Goal: Check status: Check status

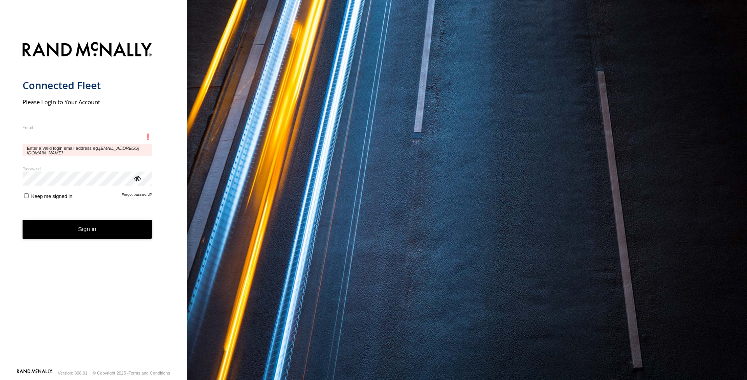
type input "**********"
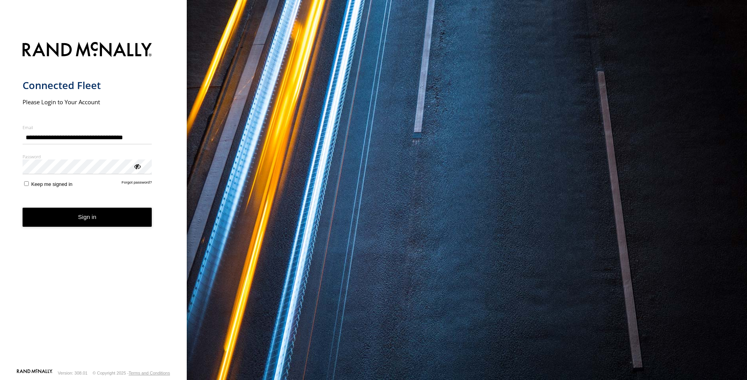
click at [107, 220] on button "Sign in" at bounding box center [88, 217] width 130 height 19
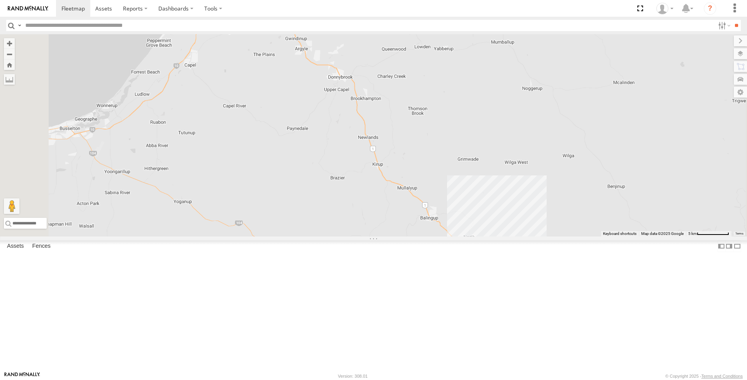
click at [0, 0] on div "(LV23) space cab triton" at bounding box center [0, 0] width 0 height 0
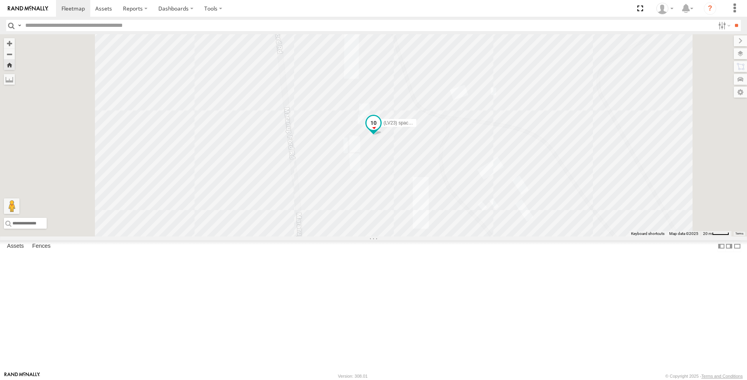
click at [381, 130] on span at bounding box center [374, 123] width 14 height 14
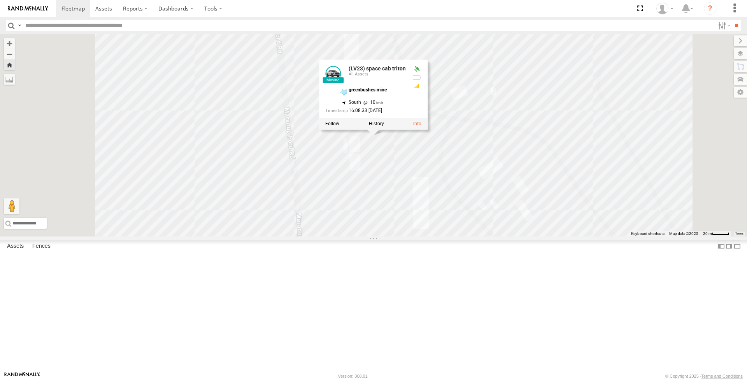
click at [384, 127] on label at bounding box center [376, 123] width 15 height 5
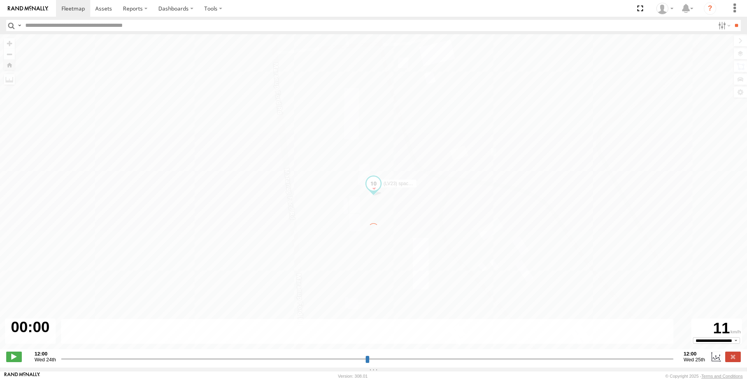
type input "**********"
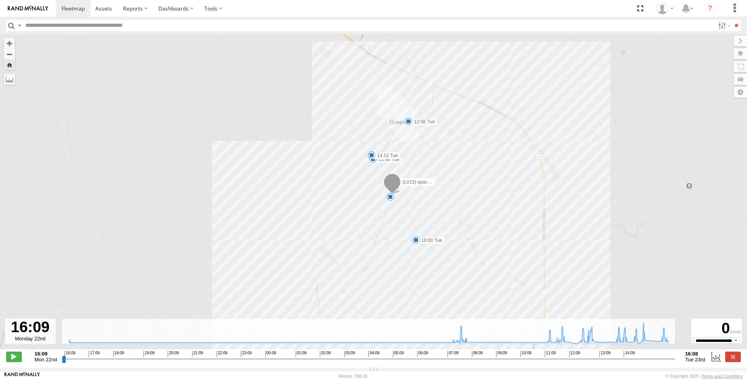
click at [371, 162] on span at bounding box center [373, 159] width 8 height 8
click at [370, 153] on div "11:48 Tue 23rd Sep 11:50 Tue 23rd Sep 2 greenbushes mine" at bounding box center [373, 133] width 86 height 40
click at [372, 172] on div "(LV23) space cab triton 12:58 Tue 9 07:35 Tue 07:59 Tue 11:48 Tue 12:49 Tue 14:…" at bounding box center [373, 195] width 747 height 323
click at [373, 153] on div "11:48 Tue 23rd Sep 11:50 Tue 23rd Sep 2 greenbushes mine" at bounding box center [373, 133] width 86 height 40
click at [392, 198] on div "9" at bounding box center [390, 197] width 8 height 8
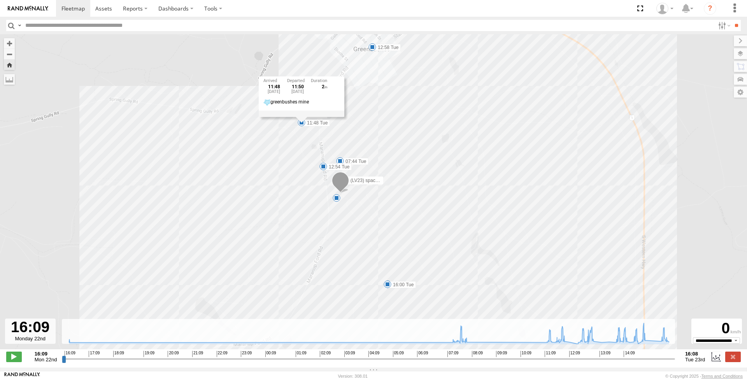
drag, startPoint x: 342, startPoint y: 72, endPoint x: 357, endPoint y: 138, distance: 67.1
click at [371, 140] on div "(LV23) space cab triton 12:58 Tue 07:35 Tue 07:59 Tue 11:48 Tue 12:49 Tue 14:13…" at bounding box center [373, 195] width 747 height 323
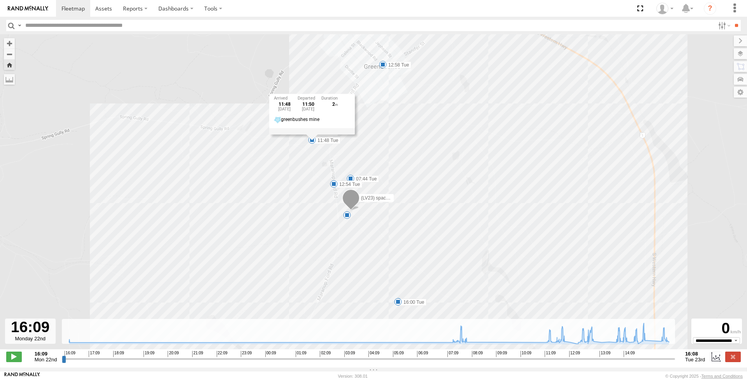
click at [346, 216] on div "7" at bounding box center [347, 215] width 8 height 8
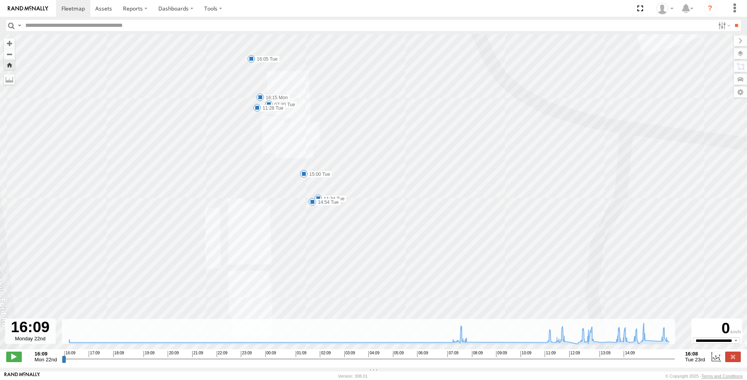
drag, startPoint x: 436, startPoint y: 215, endPoint x: 351, endPoint y: 162, distance: 100.9
click at [351, 162] on div "(LV23) space cab triton 12:58 Tue 07:35 Tue 07:59 Tue 11:48 Tue 12:49 Tue 14:13…" at bounding box center [373, 195] width 747 height 323
click at [256, 80] on div "(LV23) space cab triton 12:58 Tue 07:35 Tue 07:59 Tue 11:48 Tue 12:49 Tue 14:13…" at bounding box center [373, 195] width 747 height 323
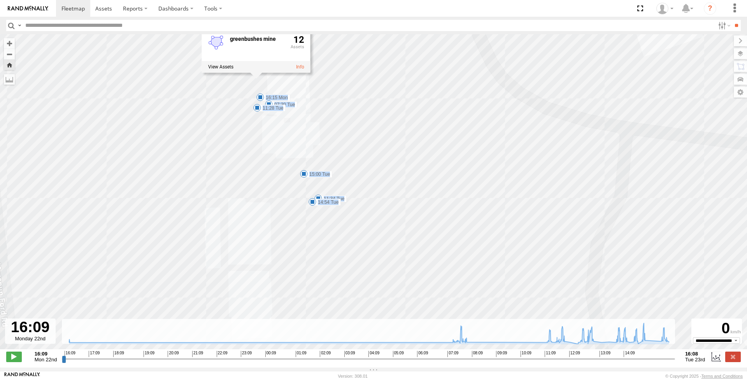
drag, startPoint x: 256, startPoint y: 80, endPoint x: 258, endPoint y: 86, distance: 6.3
click at [260, 90] on div "(LV23) space cab triton 12:58 Tue 07:35 Tue 07:59 Tue 11:48 Tue 12:49 Tue 14:13…" at bounding box center [373, 195] width 747 height 323
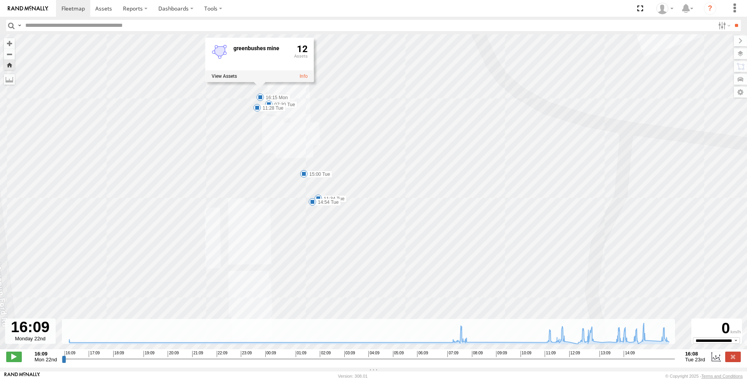
click at [258, 82] on div "greenbushes mine 12" at bounding box center [259, 59] width 109 height 44
click at [264, 82] on div "greenbushes mine 12" at bounding box center [259, 59] width 109 height 44
click at [257, 82] on div "greenbushes mine 12" at bounding box center [259, 59] width 109 height 44
click at [644, 344] on icon at bounding box center [369, 333] width 608 height 21
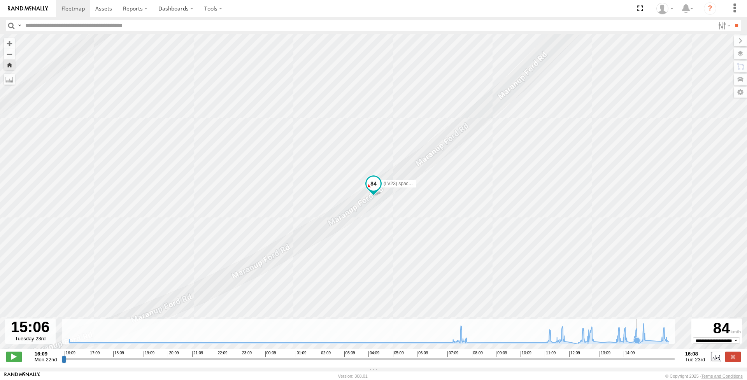
click at [638, 343] on icon at bounding box center [637, 340] width 6 height 6
click at [625, 343] on icon at bounding box center [369, 333] width 608 height 21
click at [620, 344] on icon at bounding box center [369, 333] width 608 height 21
click at [593, 344] on icon at bounding box center [369, 333] width 608 height 21
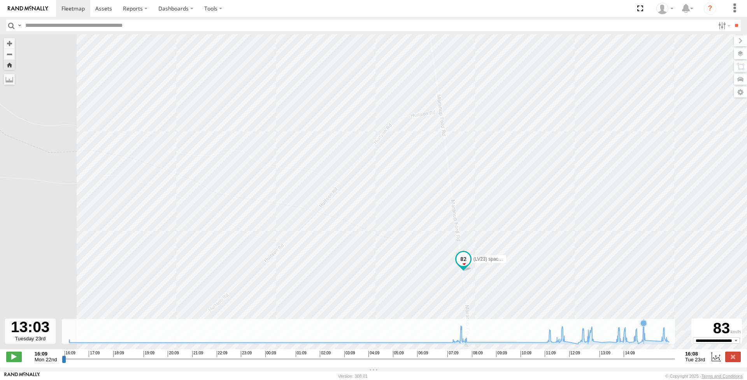
click at [645, 332] on icon at bounding box center [369, 333] width 608 height 21
click at [665, 332] on icon at bounding box center [664, 330] width 6 height 6
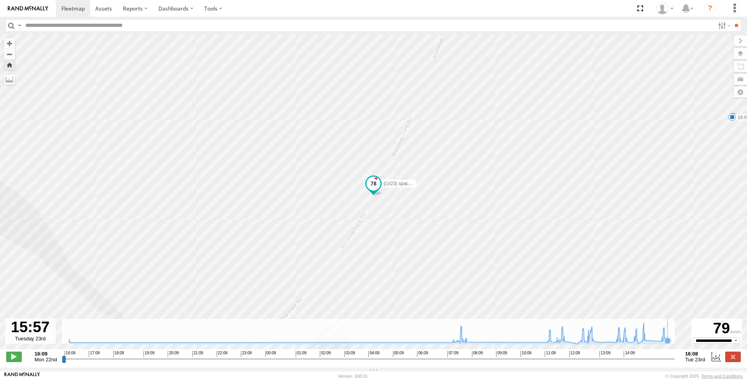
click at [669, 344] on icon at bounding box center [668, 341] width 6 height 6
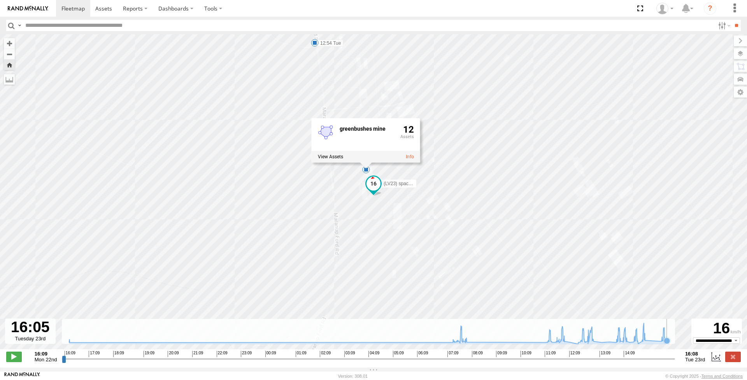
click at [668, 344] on icon at bounding box center [667, 341] width 6 height 6
click at [667, 344] on icon at bounding box center [665, 340] width 6 height 6
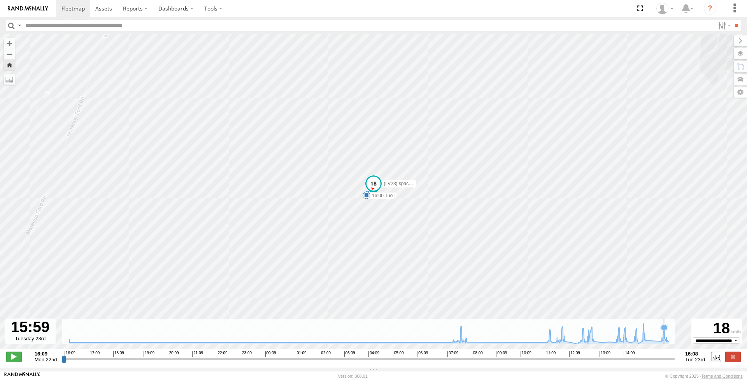
click at [665, 343] on icon at bounding box center [369, 333] width 608 height 21
click at [666, 342] on icon at bounding box center [665, 339] width 6 height 6
click at [667, 341] on icon at bounding box center [667, 337] width 6 height 6
click at [669, 344] on icon at bounding box center [668, 341] width 6 height 6
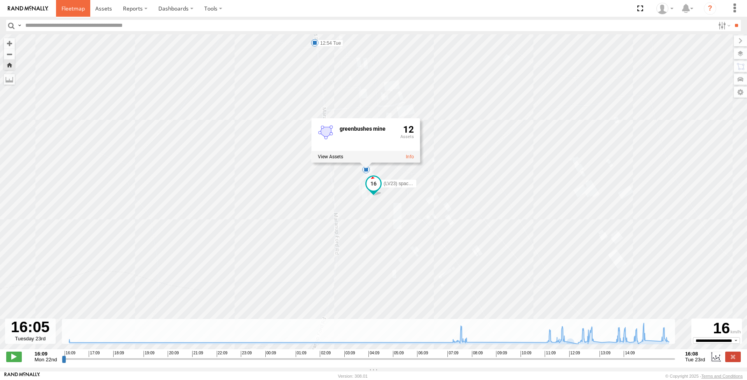
click at [68, 9] on span at bounding box center [72, 8] width 23 height 7
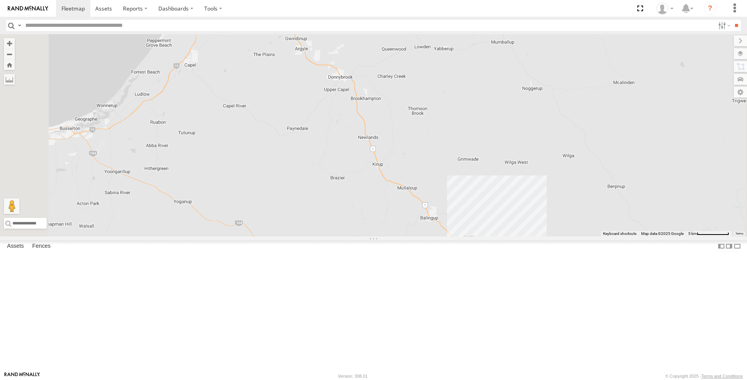
drag, startPoint x: 61, startPoint y: 251, endPoint x: 58, endPoint y: 242, distance: 10.0
click at [0, 0] on div "(LV10) Dual cab ranger" at bounding box center [0, 0] width 0 height 0
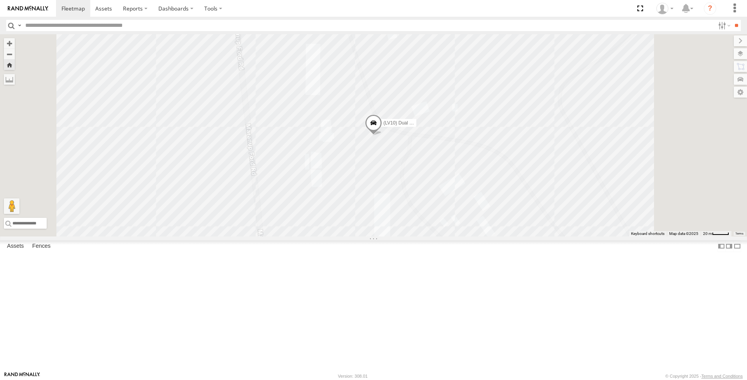
click at [382, 135] on span at bounding box center [373, 124] width 17 height 21
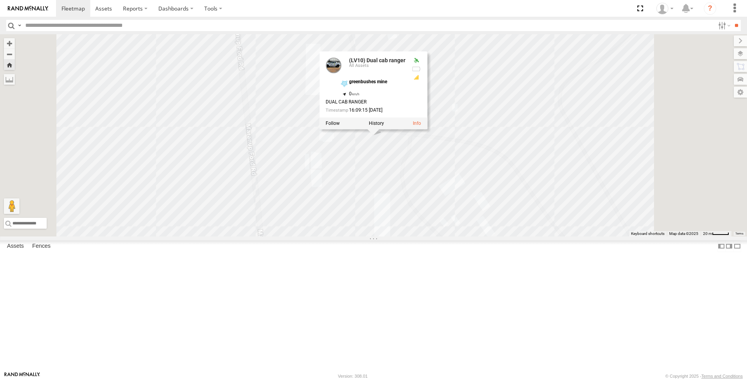
click at [0, 0] on div "(LV 27) [PERSON_NAME]" at bounding box center [0, 0] width 0 height 0
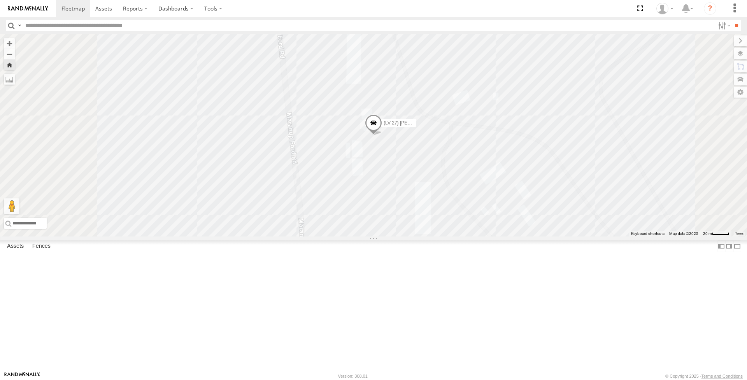
click at [438, 126] on span "(LV 27) [PERSON_NAME]" at bounding box center [411, 122] width 54 height 5
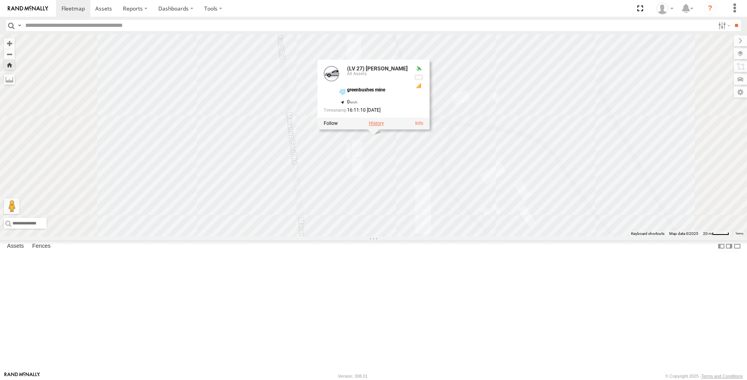
click at [384, 126] on label at bounding box center [376, 123] width 15 height 5
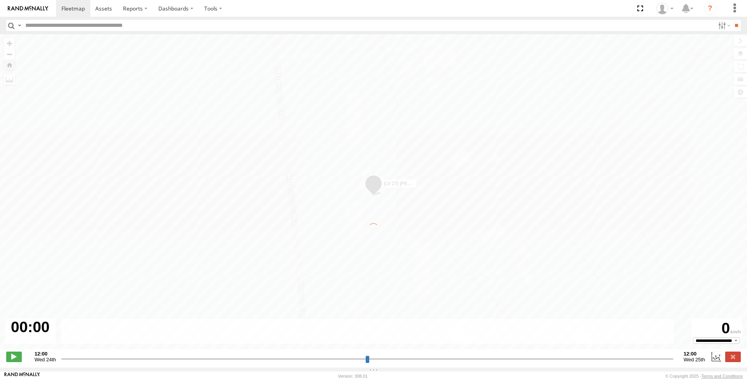
type input "**********"
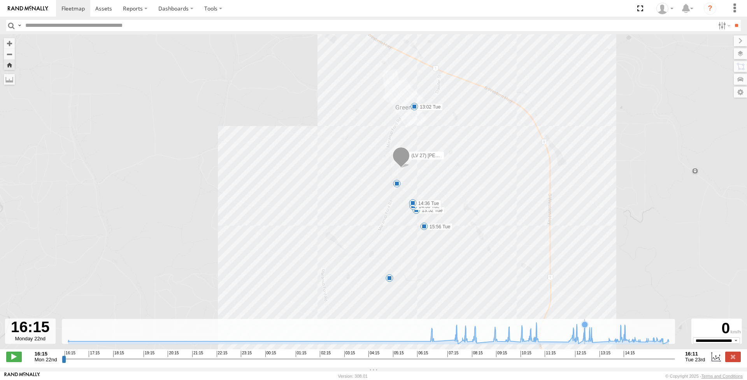
click at [586, 337] on icon at bounding box center [369, 333] width 609 height 21
click at [586, 333] on icon at bounding box center [369, 333] width 609 height 21
click at [594, 335] on icon at bounding box center [369, 333] width 609 height 21
click at [591, 331] on icon at bounding box center [590, 328] width 6 height 6
click at [622, 330] on icon at bounding box center [621, 327] width 8 height 8
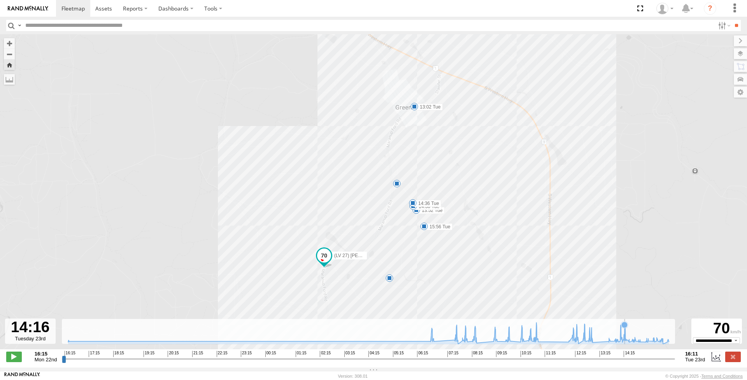
click at [626, 328] on icon at bounding box center [625, 325] width 6 height 6
click at [636, 343] on icon at bounding box center [635, 340] width 6 height 6
click at [648, 344] on icon at bounding box center [647, 340] width 6 height 6
click at [654, 341] on icon at bounding box center [653, 338] width 6 height 6
click at [658, 342] on icon at bounding box center [657, 339] width 6 height 6
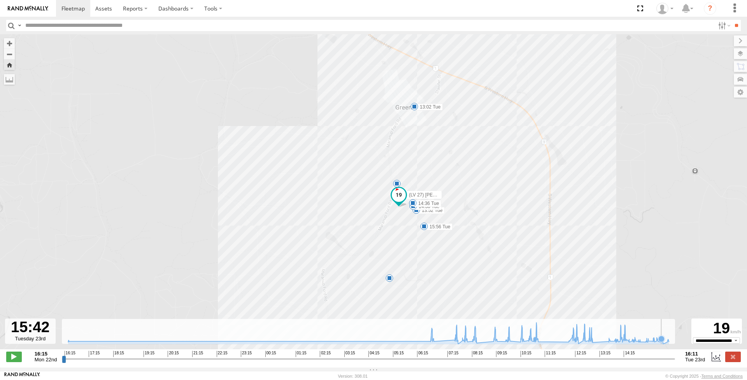
click at [662, 342] on icon at bounding box center [662, 339] width 6 height 6
click at [669, 344] on icon at bounding box center [667, 341] width 6 height 6
click at [669, 342] on icon at bounding box center [668, 339] width 6 height 6
